Goal: Information Seeking & Learning: Learn about a topic

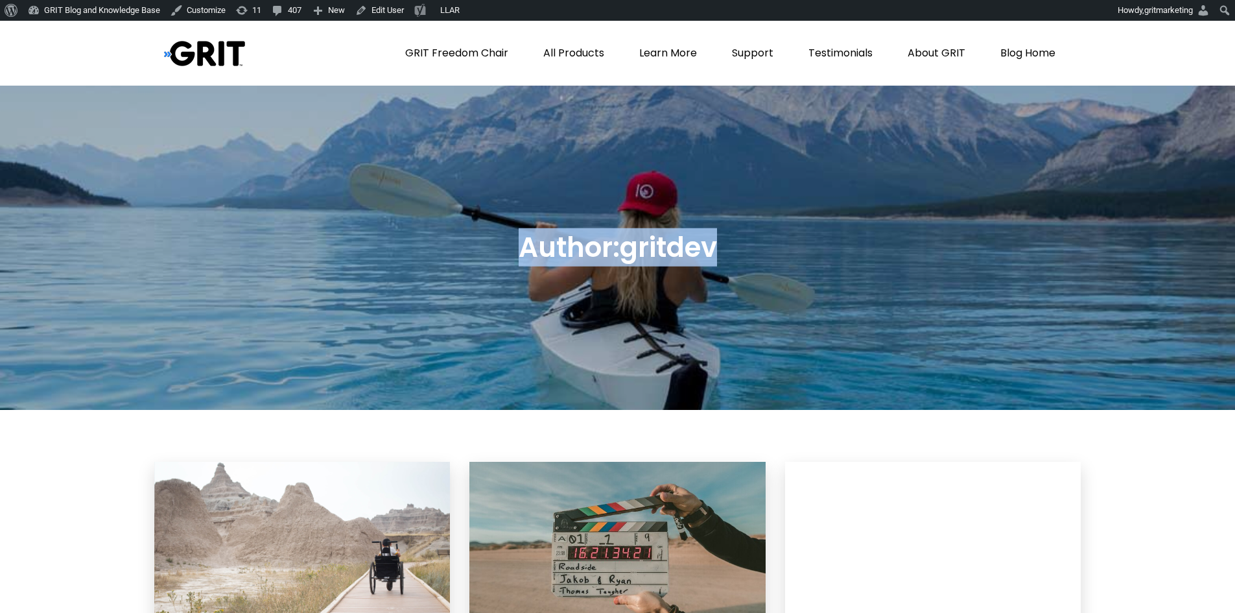
drag, startPoint x: 657, startPoint y: 246, endPoint x: 491, endPoint y: 246, distance: 165.3
click at [488, 246] on div "Author: gritdev" at bounding box center [617, 248] width 927 height 56
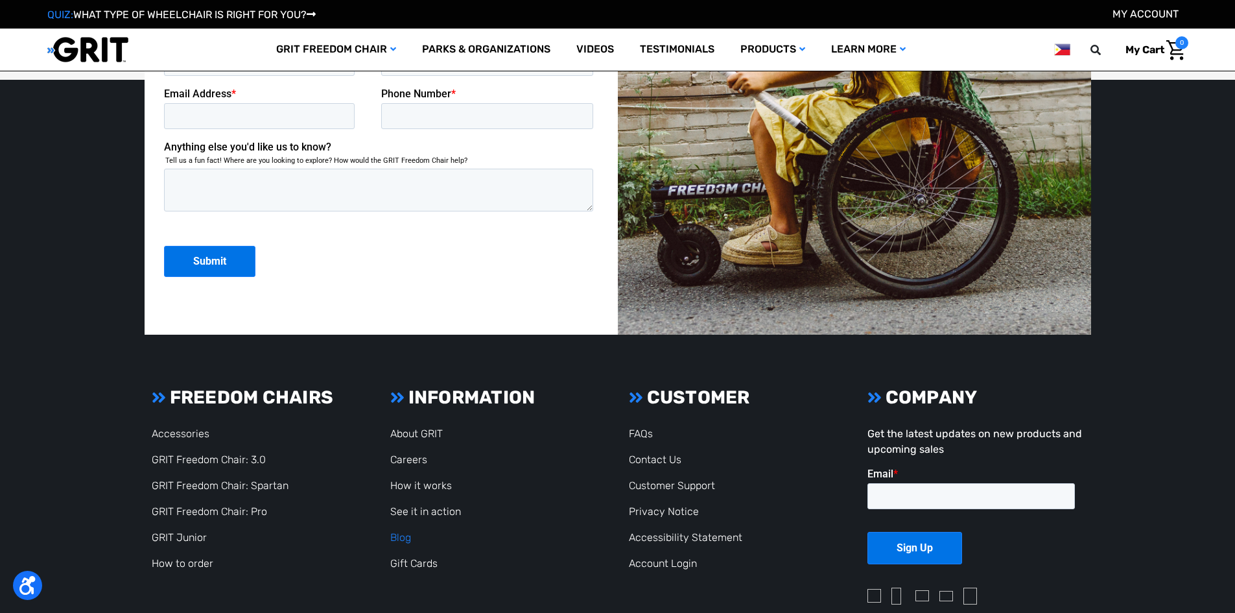
click at [400, 536] on link "Blog" at bounding box center [400, 537] width 21 height 12
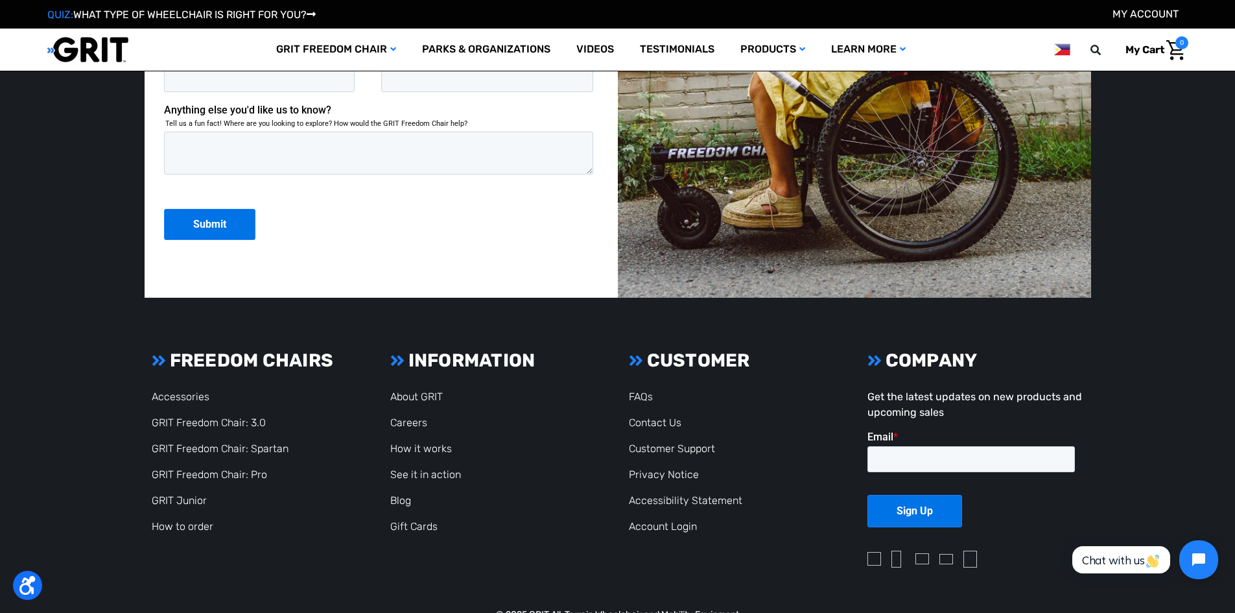
scroll to position [3528, 0]
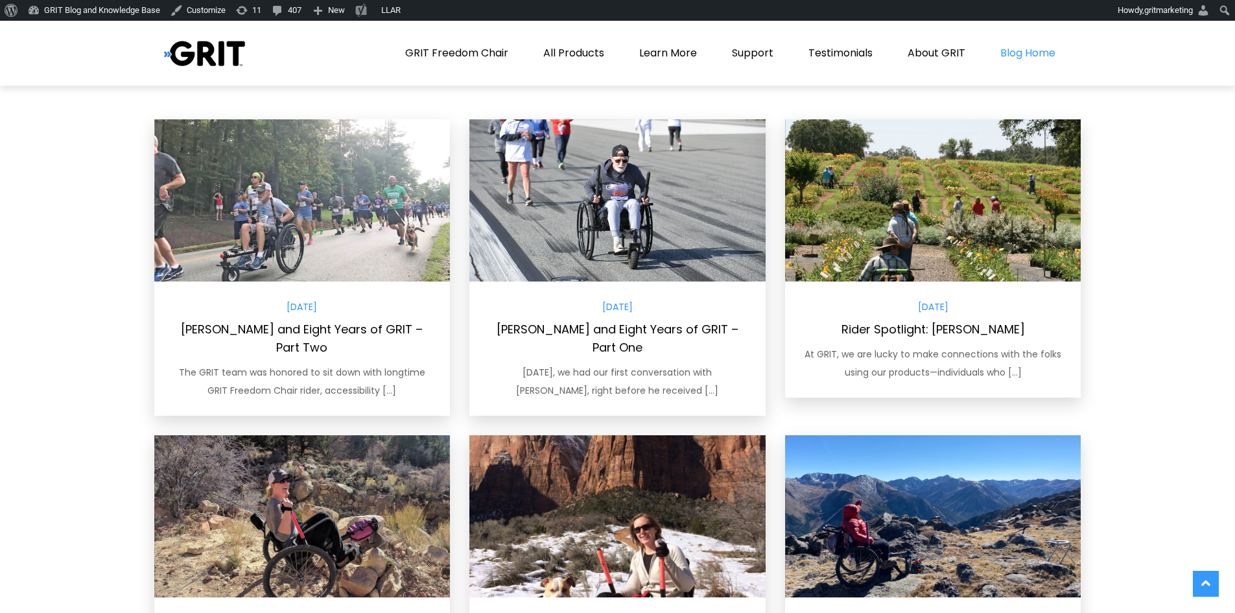
scroll to position [324, 0]
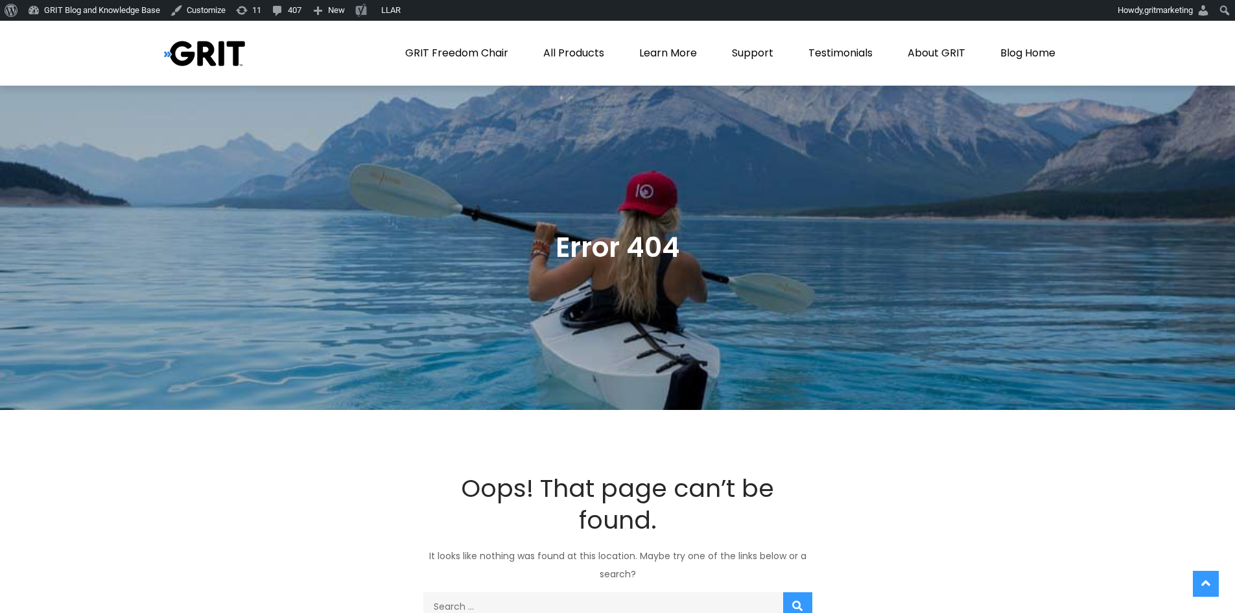
scroll to position [34, 0]
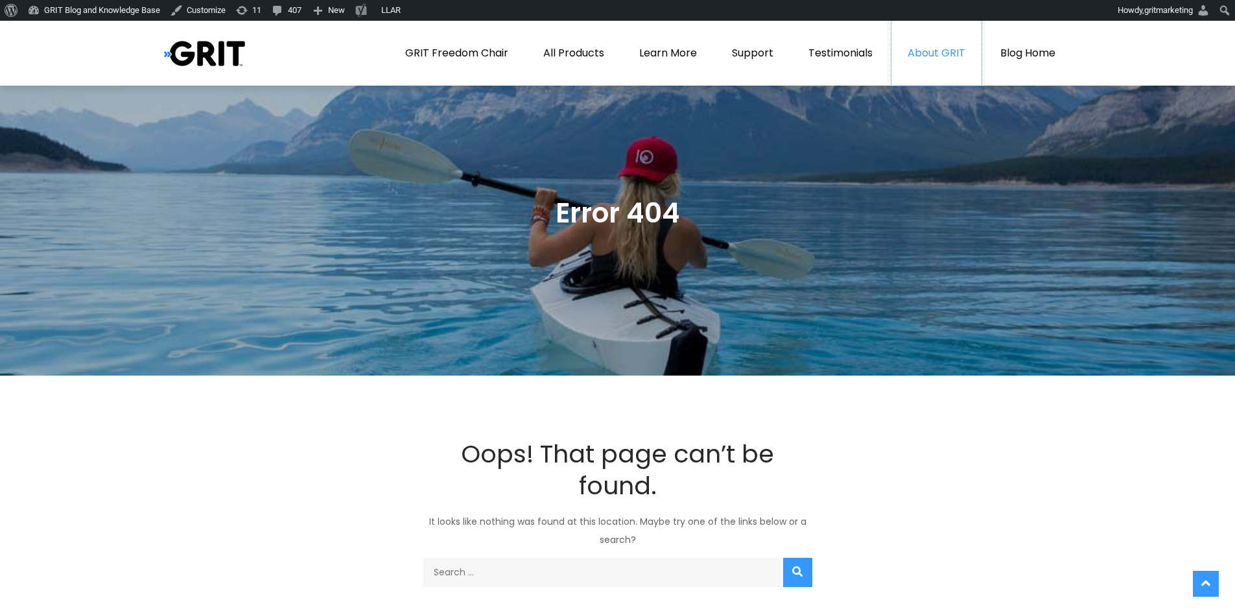
drag, startPoint x: 923, startPoint y: 45, endPoint x: 915, endPoint y: 53, distance: 11.0
click at [923, 46] on link "About GRIT" at bounding box center [936, 53] width 90 height 65
click at [1011, 51] on link "Blog Home" at bounding box center [1028, 53] width 88 height 65
click at [1013, 52] on link "Blog Home" at bounding box center [1028, 53] width 88 height 65
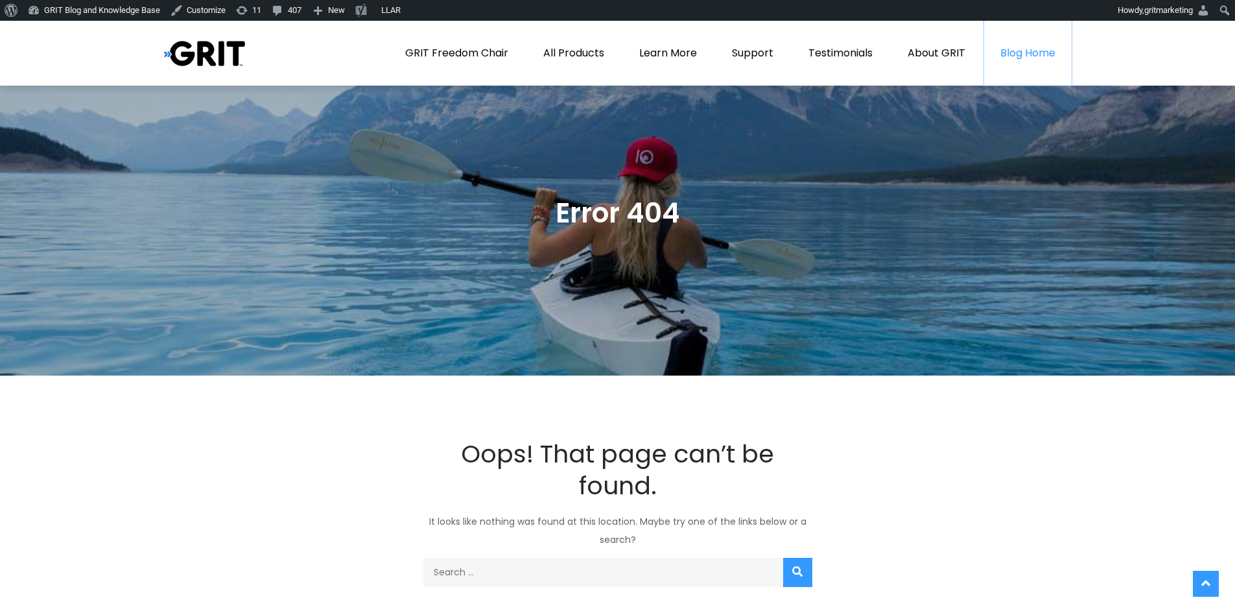
click at [1013, 52] on link "Blog Home" at bounding box center [1028, 53] width 88 height 65
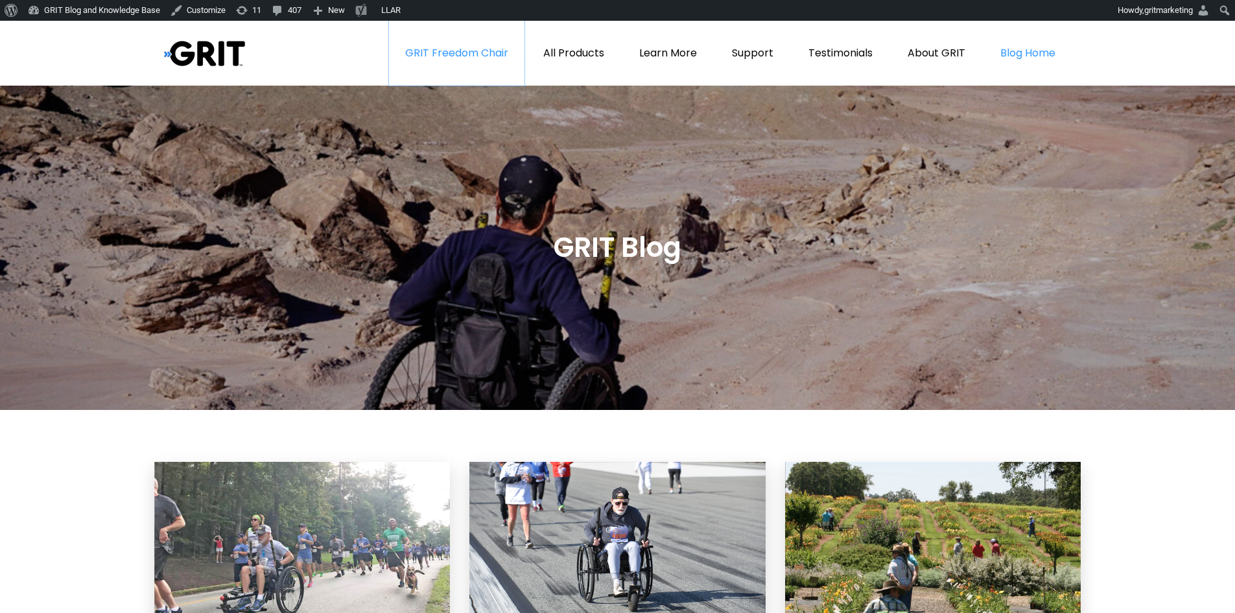
click at [478, 60] on link "GRIT Freedom Chair" at bounding box center [456, 53] width 135 height 65
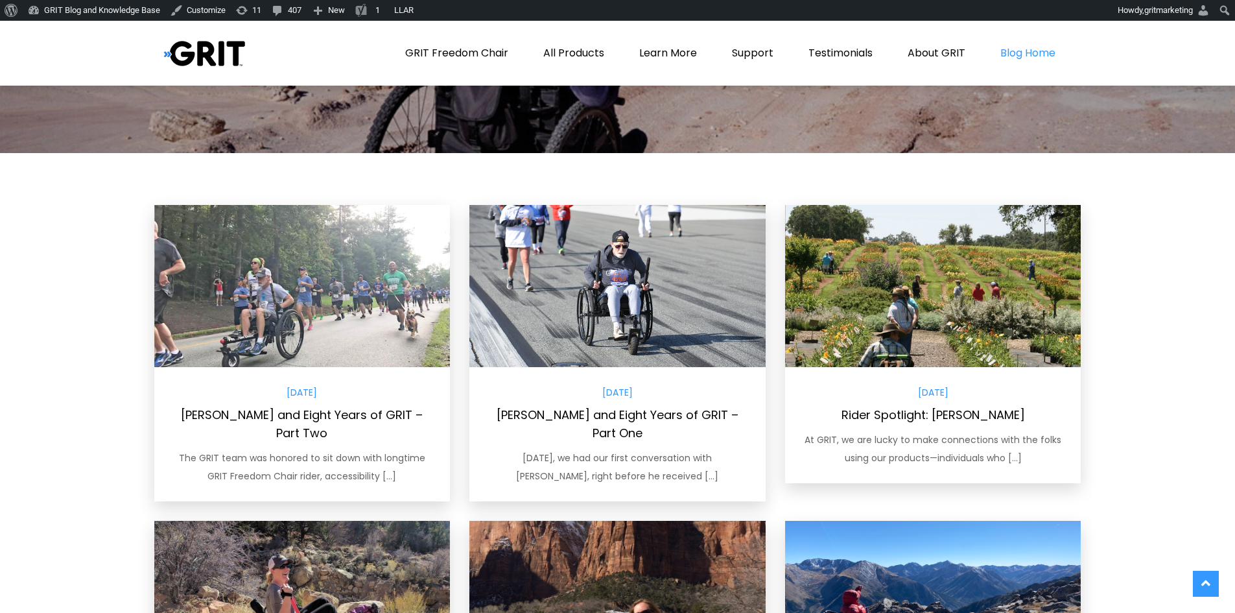
scroll to position [324, 0]
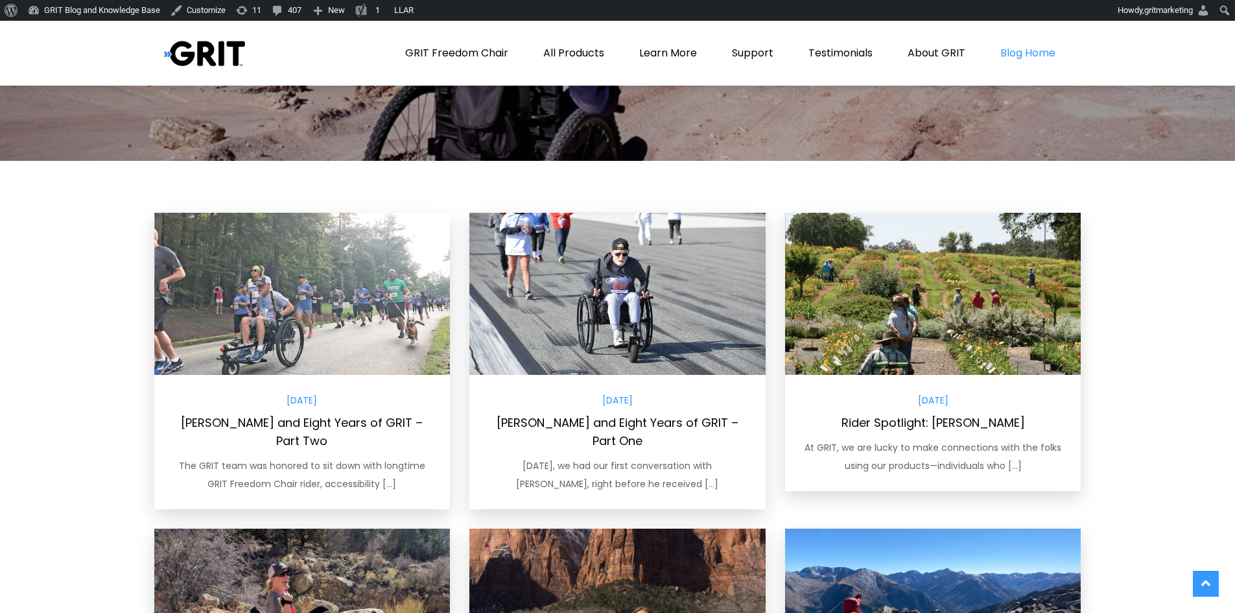
scroll to position [324, 0]
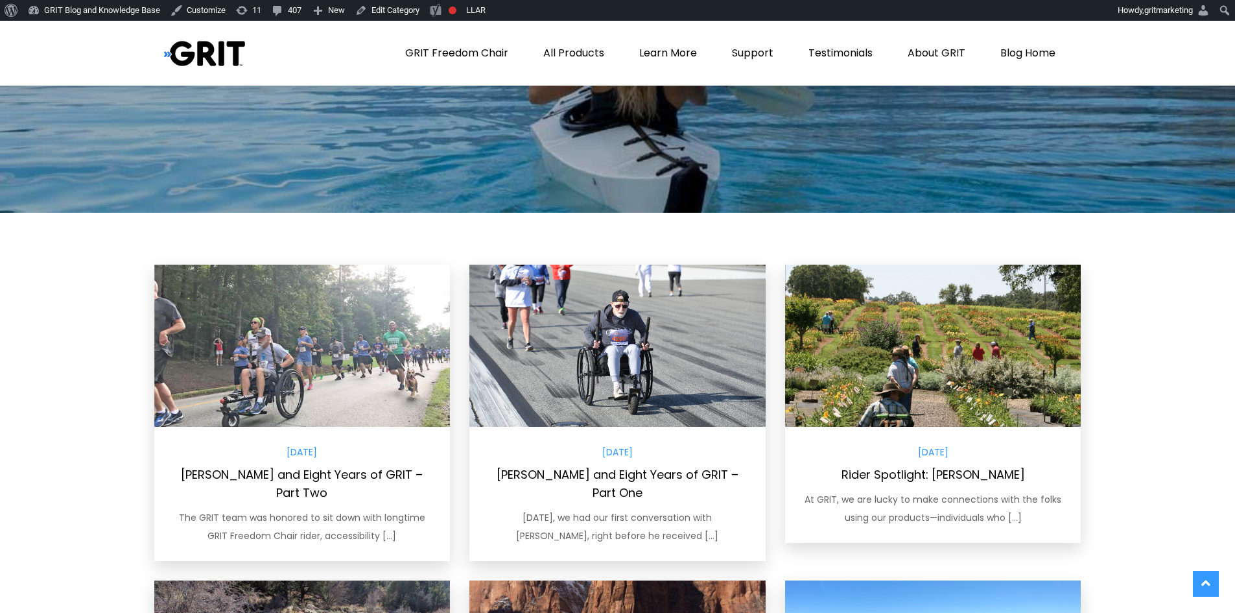
scroll to position [259, 0]
